Goal: Check status: Check status

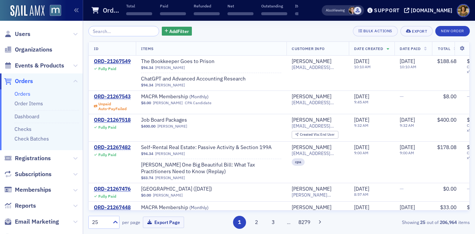
scroll to position [35, 0]
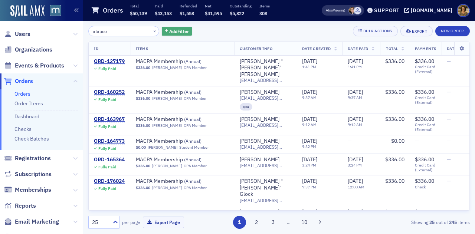
type input "atapco"
click at [165, 33] on icon "button" at bounding box center [166, 31] width 3 height 4
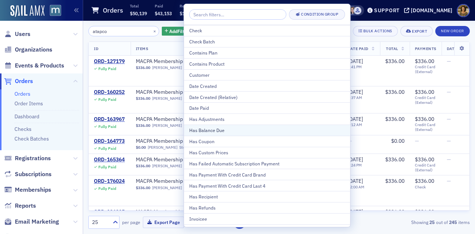
click at [205, 131] on div "Has Balance Due" at bounding box center [267, 130] width 156 height 7
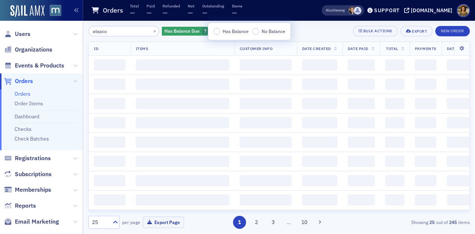
click at [220, 30] on label "Has Balance" at bounding box center [230, 31] width 35 height 7
click at [220, 30] on input "Has Balance" at bounding box center [216, 31] width 7 height 7
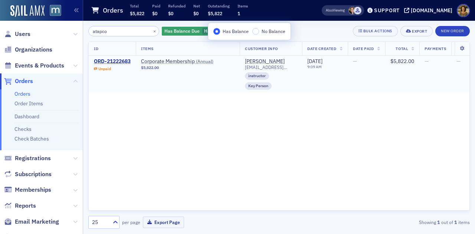
click at [128, 60] on div "ORD-21222683" at bounding box center [112, 61] width 37 height 7
